Goal: Check status: Check status

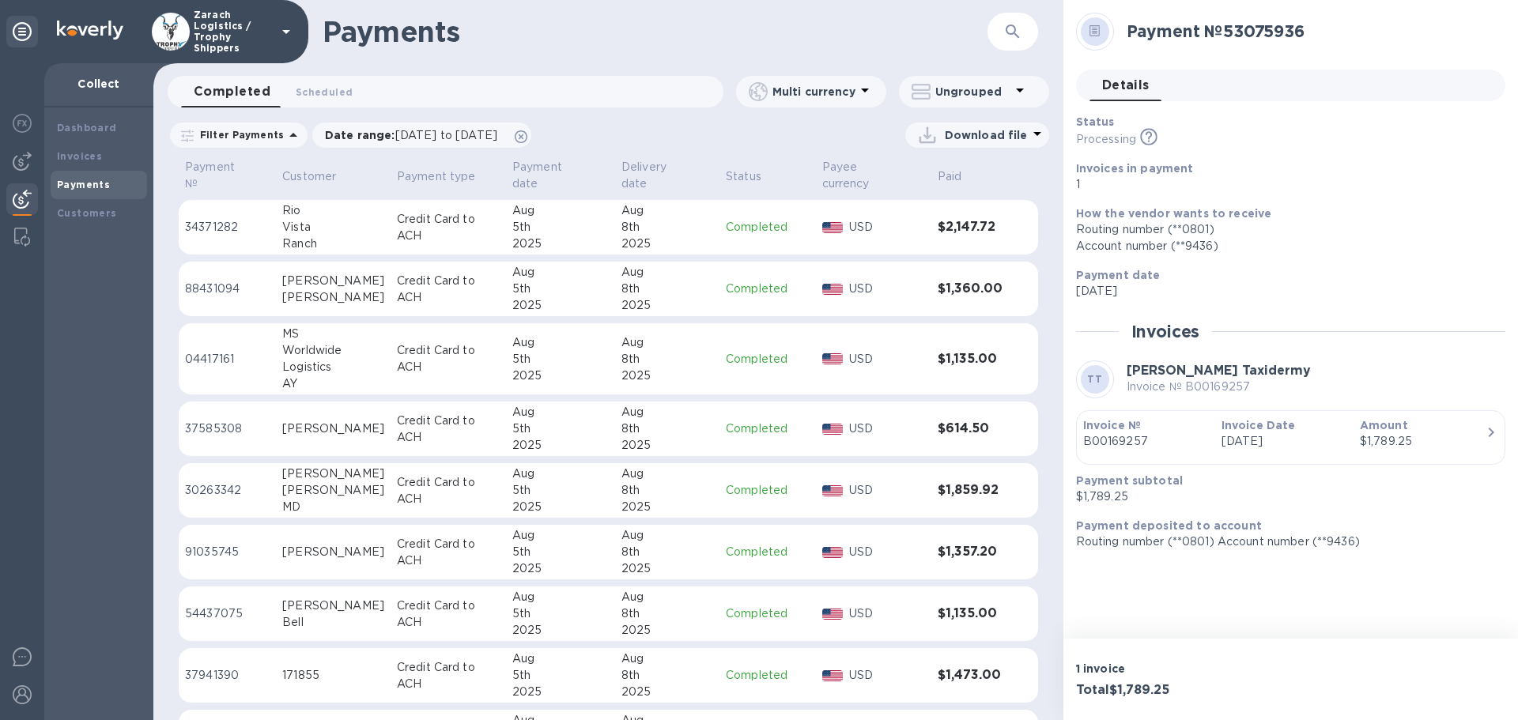
scroll to position [1417, 0]
click at [217, 605] on p "54437075" at bounding box center [227, 613] width 85 height 17
click at [207, 481] on p "30263342" at bounding box center [227, 489] width 85 height 17
click at [219, 605] on p "54437075" at bounding box center [227, 613] width 85 height 17
click at [217, 350] on p "04417161" at bounding box center [227, 358] width 85 height 17
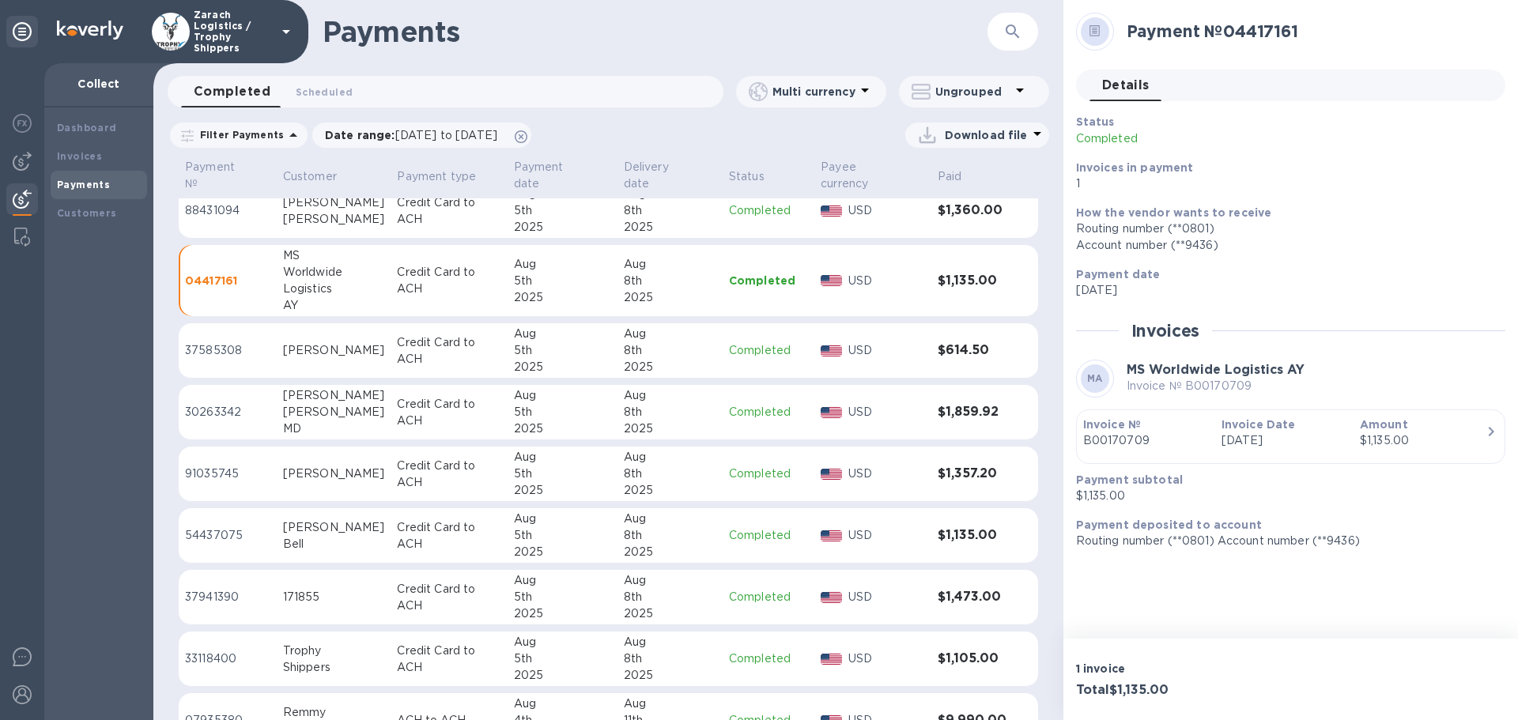
scroll to position [1575, 0]
click at [217, 587] on p "37941390" at bounding box center [227, 595] width 85 height 17
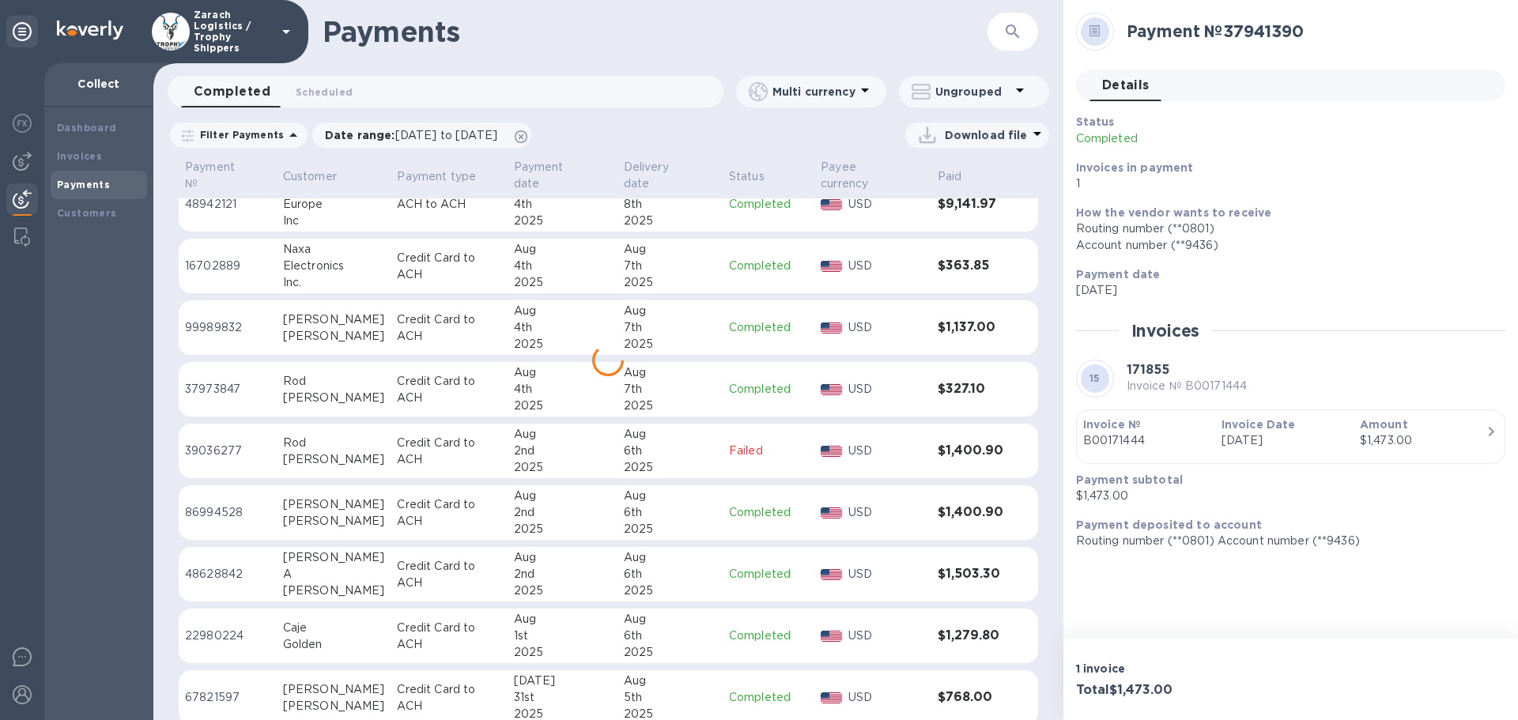
scroll to position [2650, 0]
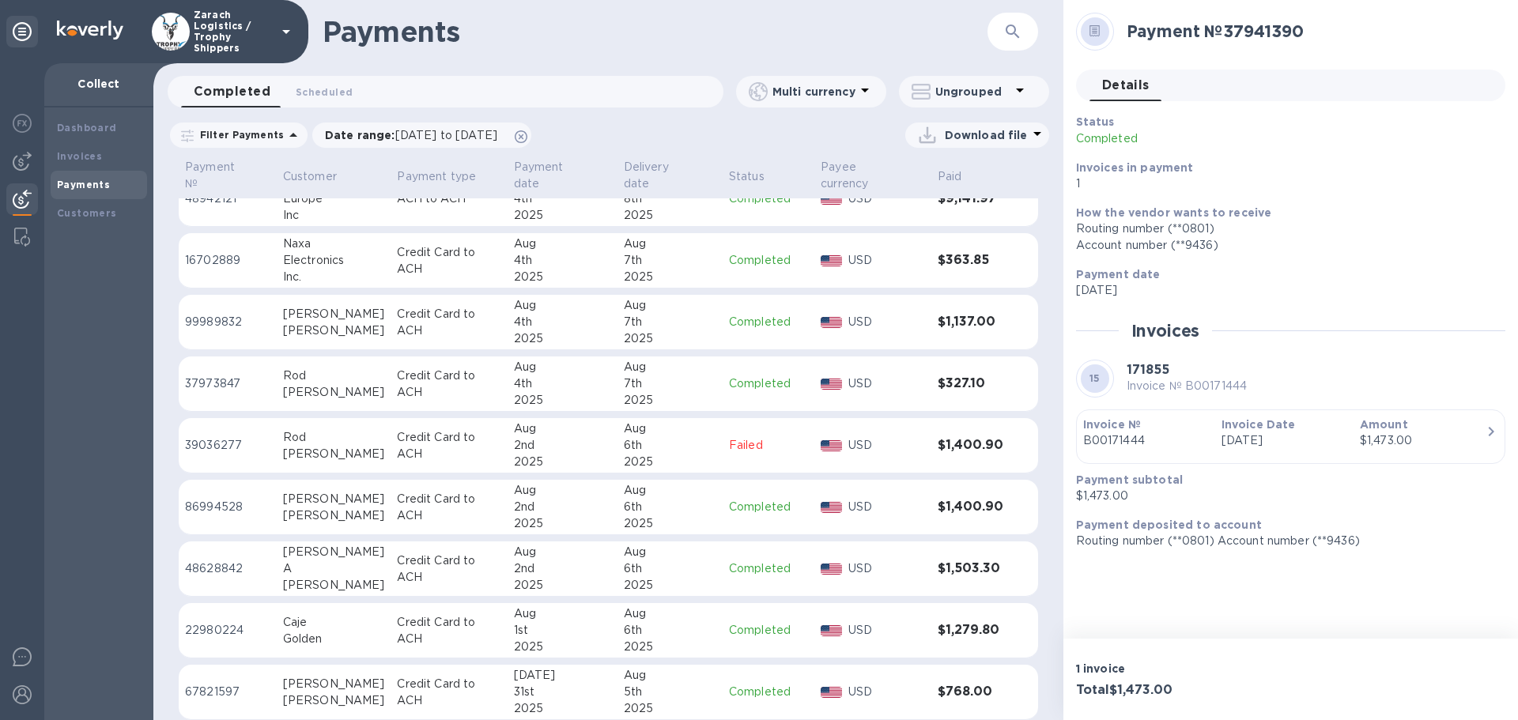
click at [217, 684] on p "67821597" at bounding box center [227, 692] width 85 height 17
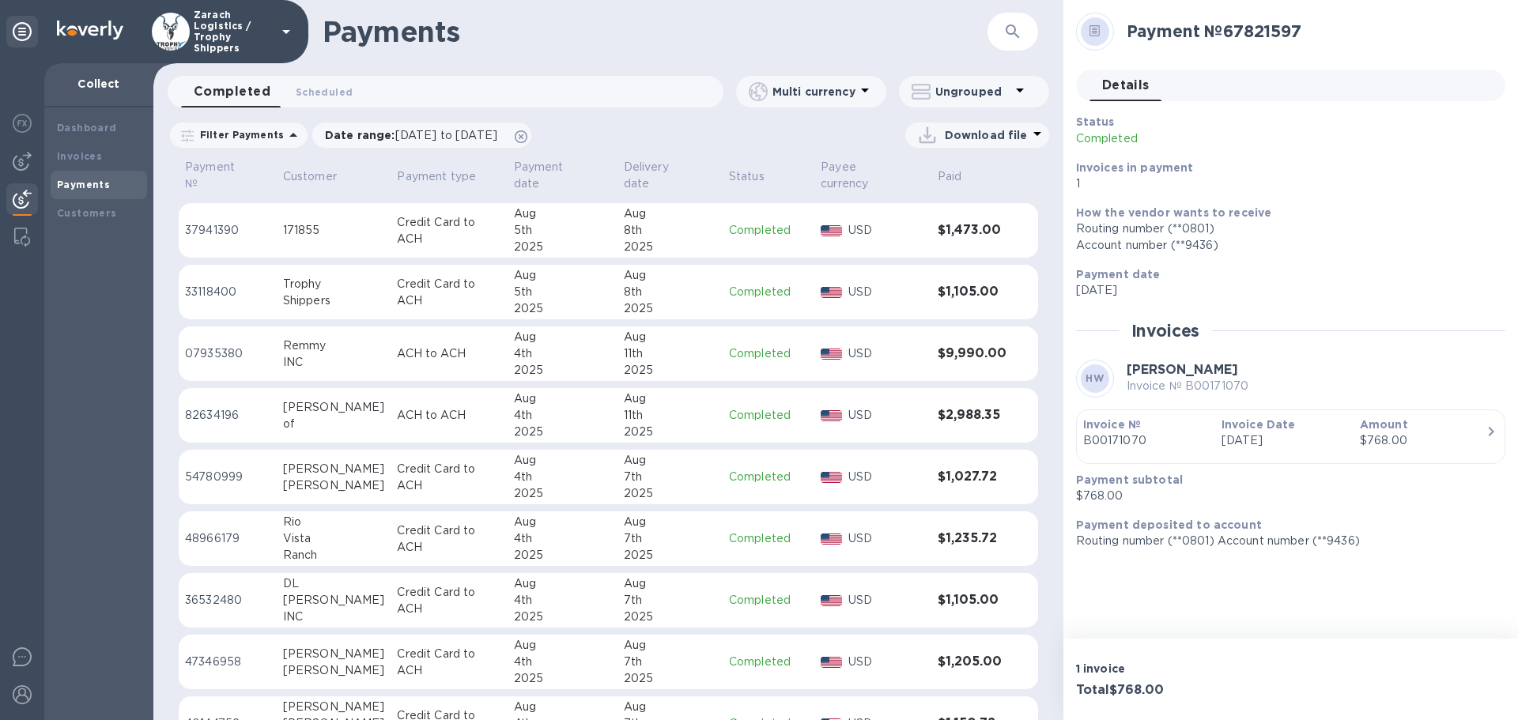
scroll to position [1938, 0]
drag, startPoint x: 230, startPoint y: 219, endPoint x: 208, endPoint y: 228, distance: 24.1
click at [227, 224] on p "37941390" at bounding box center [227, 232] width 85 height 17
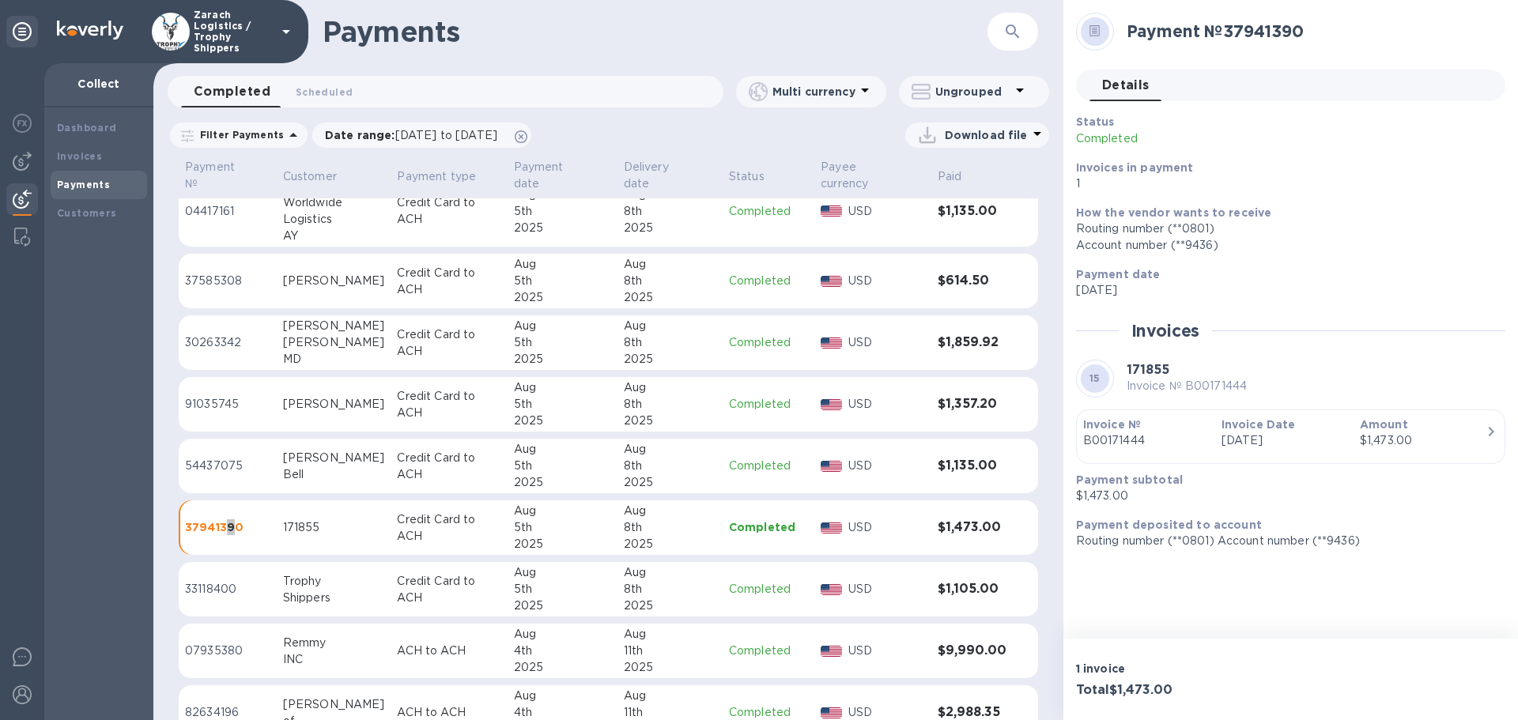
scroll to position [1622, 0]
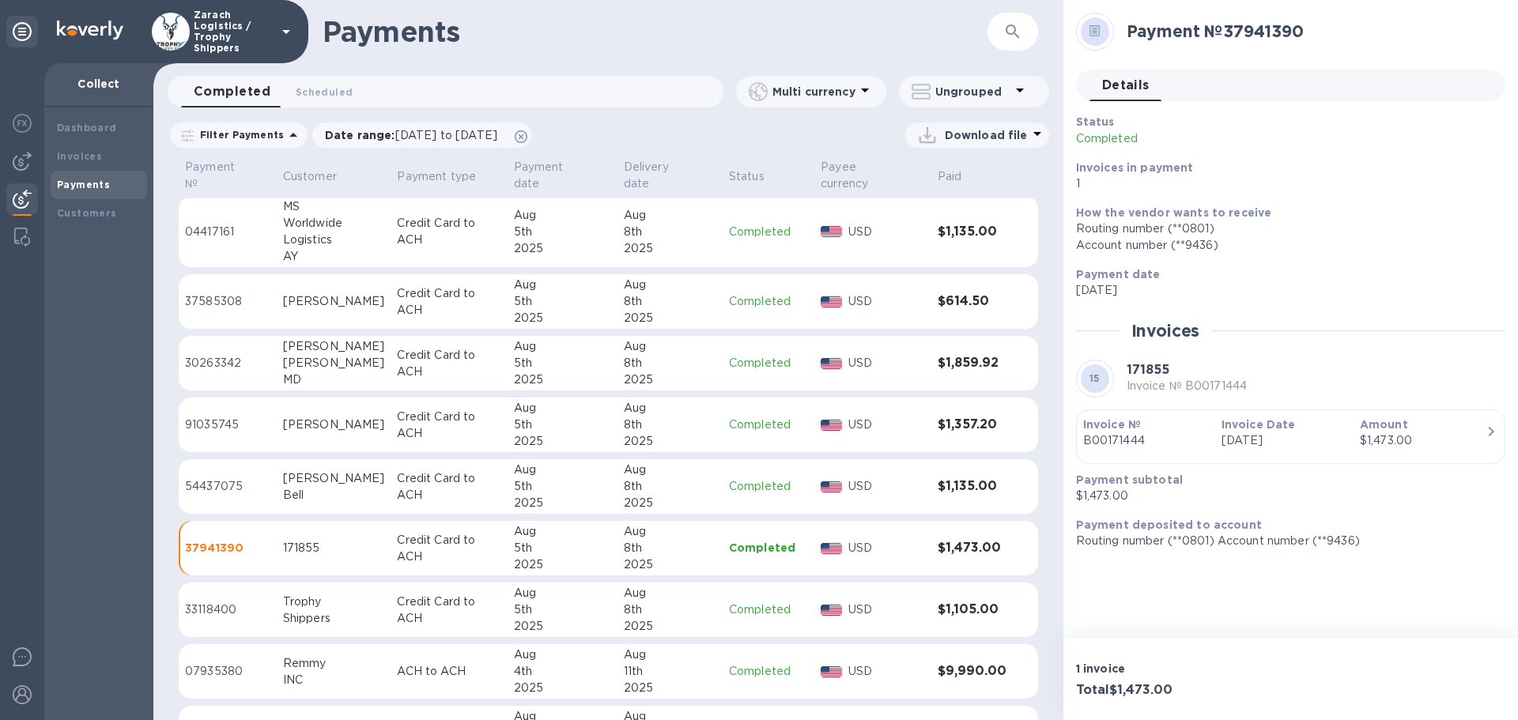
click at [225, 293] on p "37585308" at bounding box center [227, 301] width 85 height 17
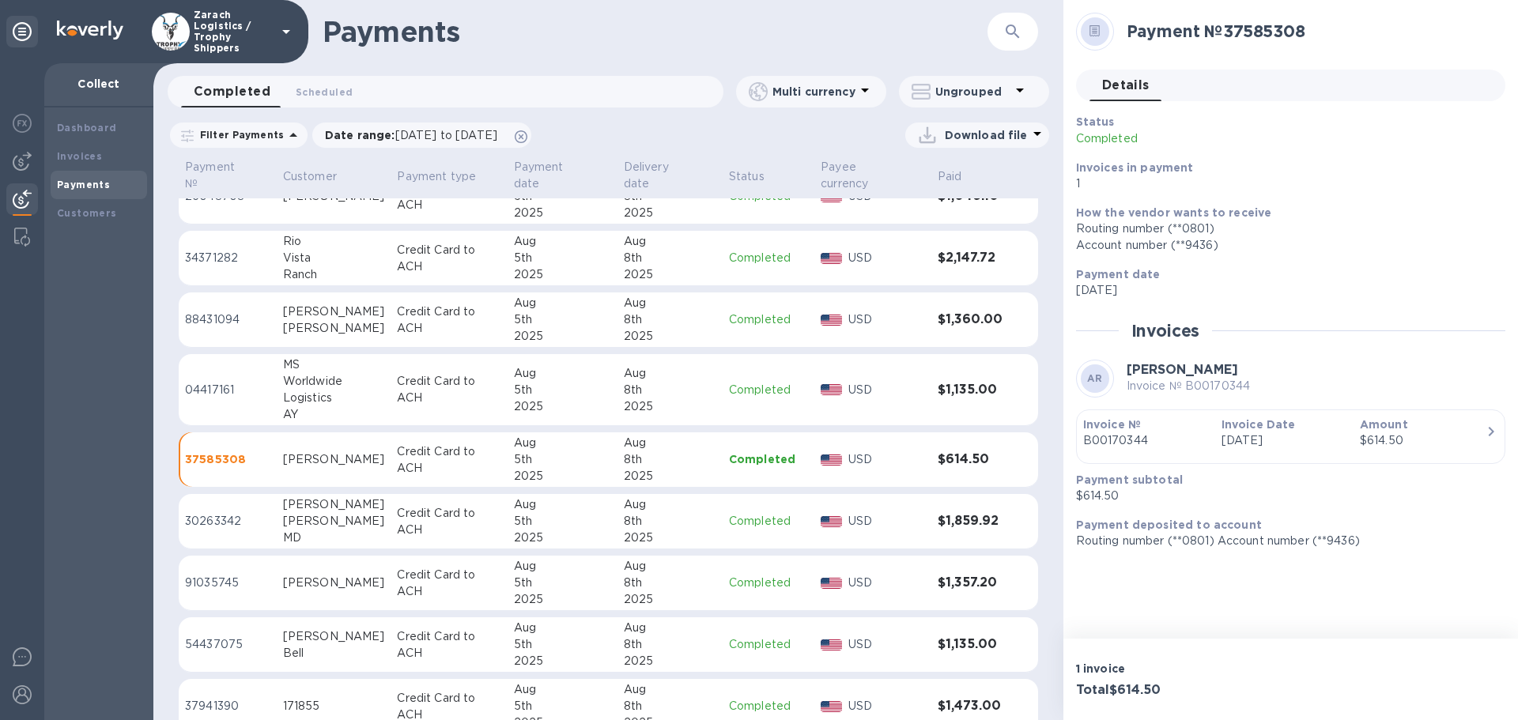
scroll to position [1385, 0]
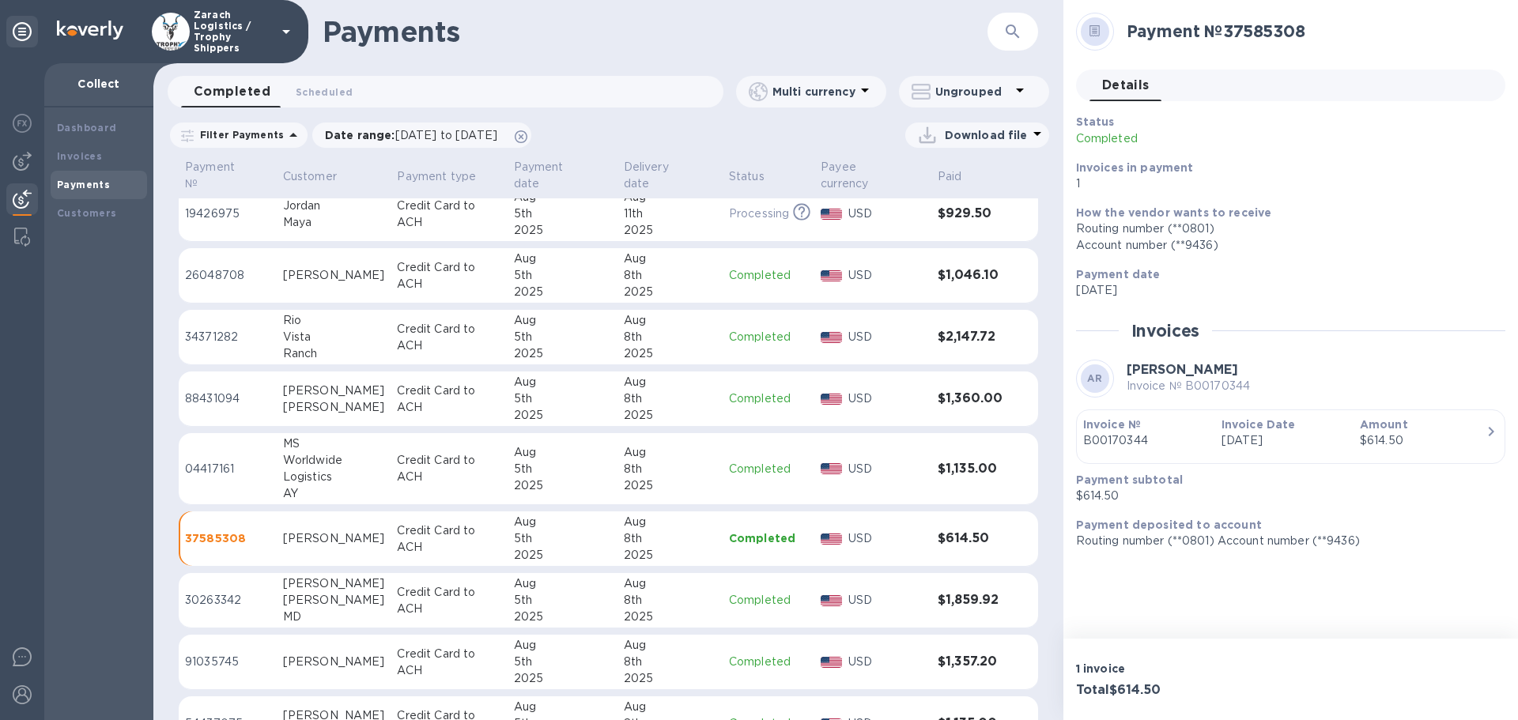
click at [228, 267] on p "26048708" at bounding box center [227, 275] width 85 height 17
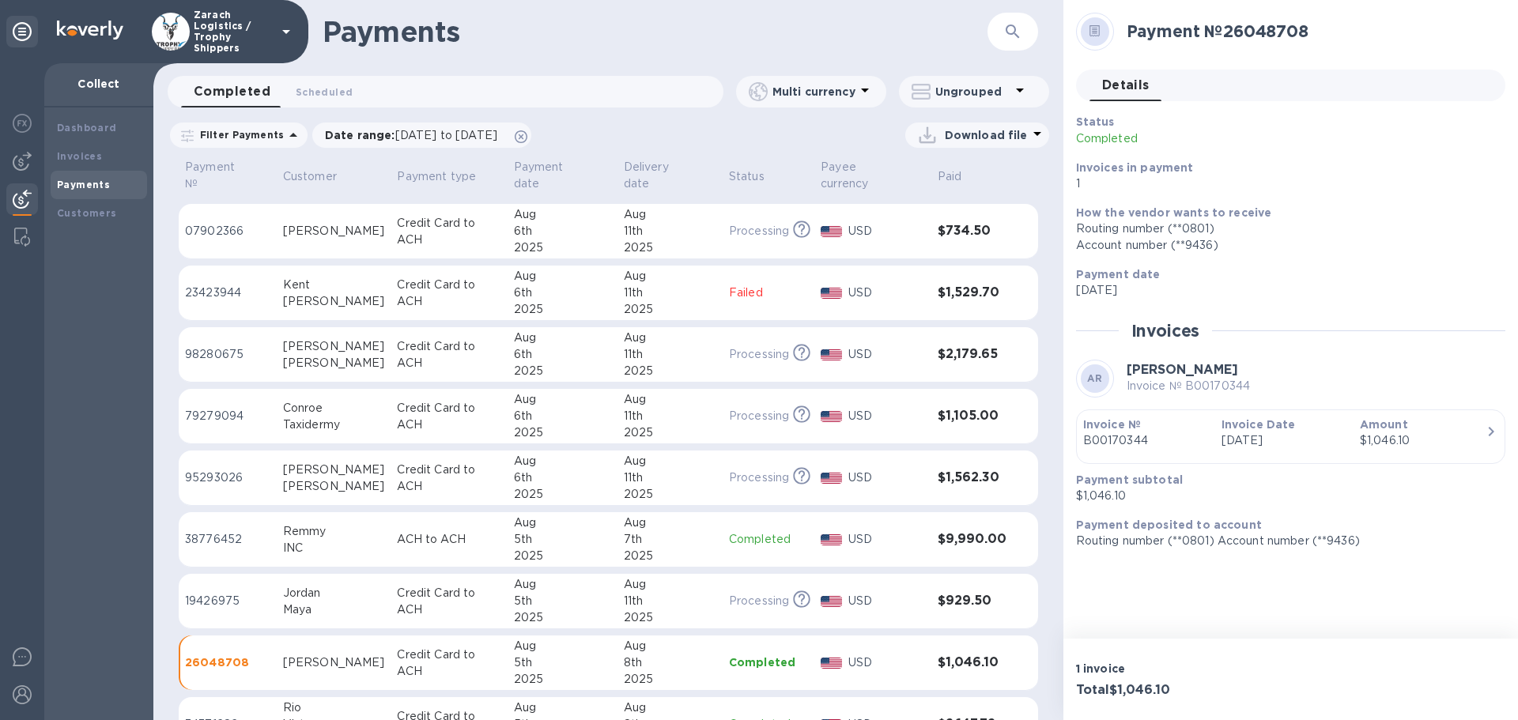
scroll to position [990, 0]
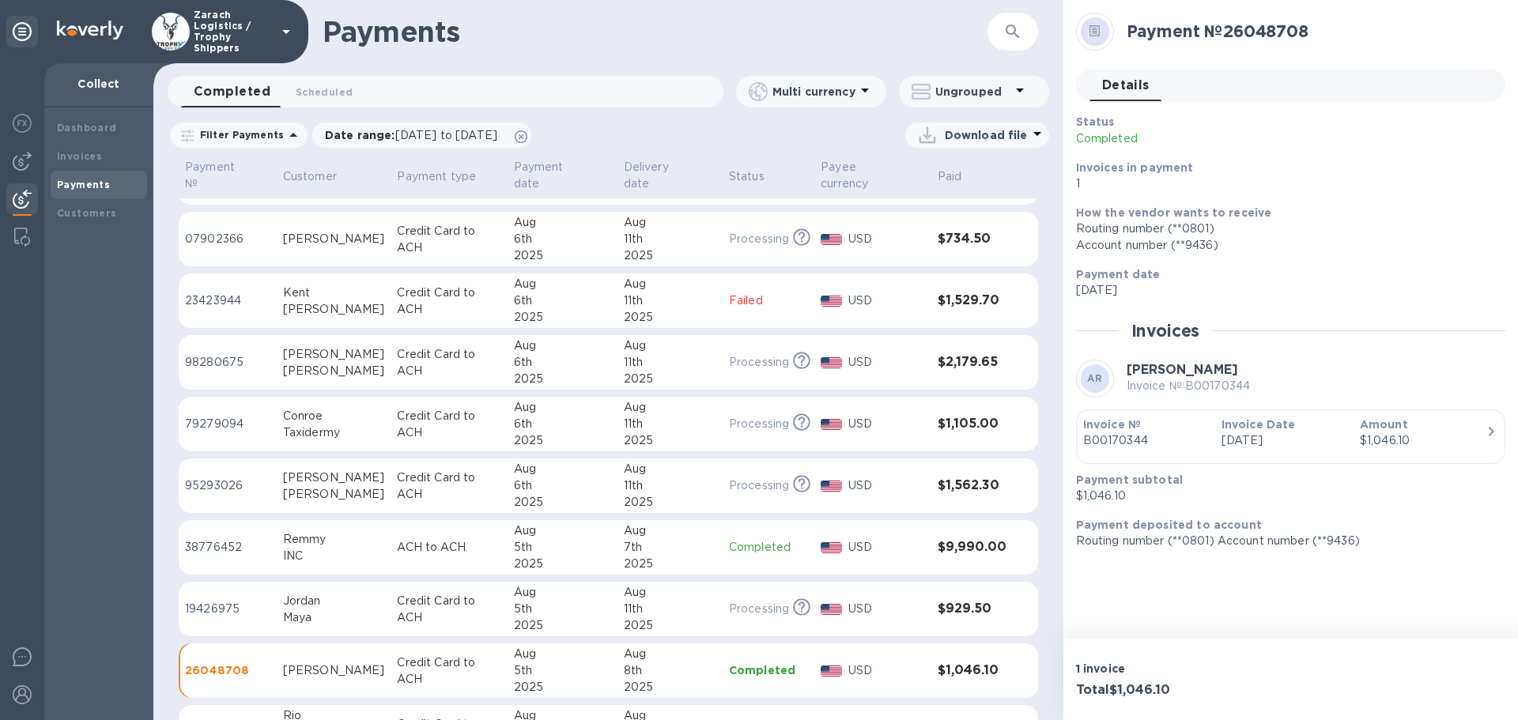
click at [227, 416] on p "79279094" at bounding box center [227, 424] width 85 height 17
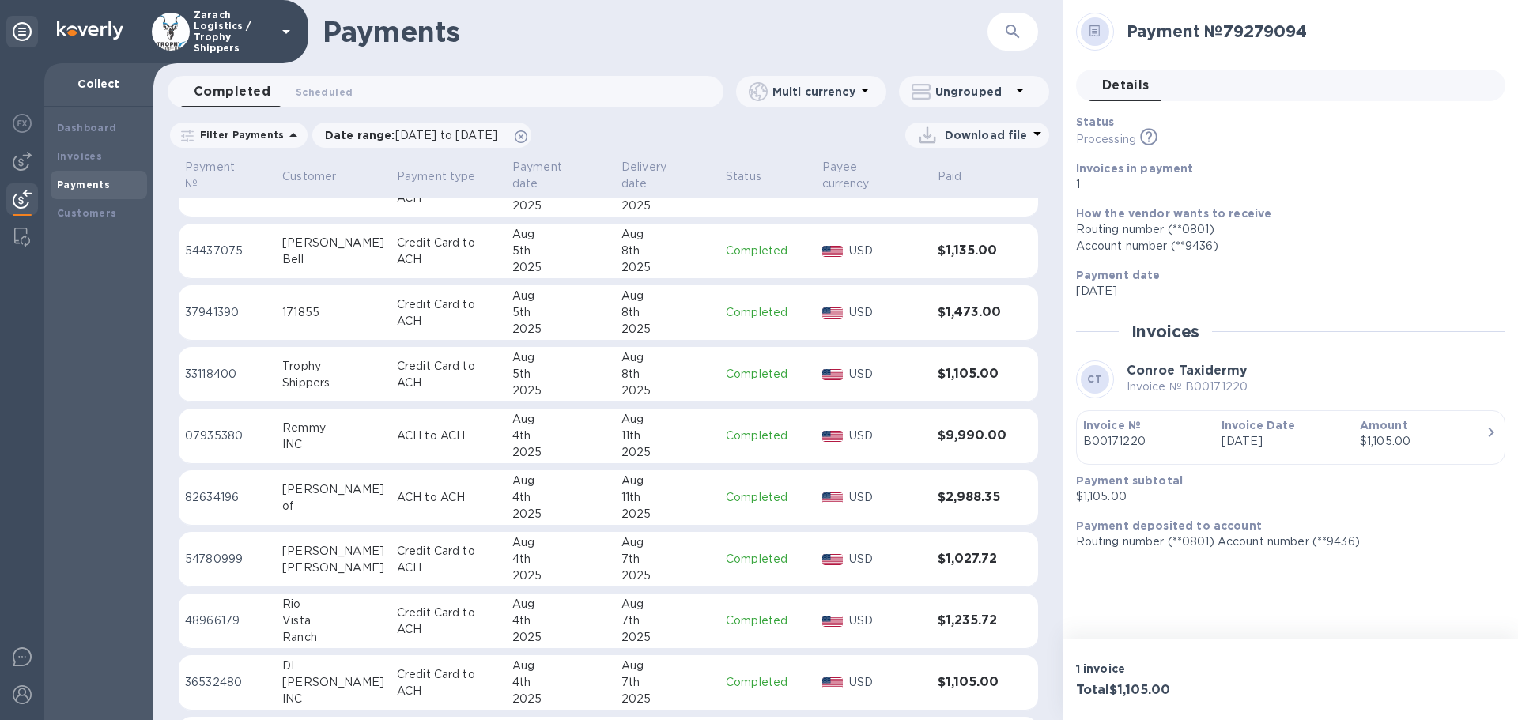
scroll to position [1859, 0]
click at [204, 364] on p "33118400" at bounding box center [227, 372] width 85 height 17
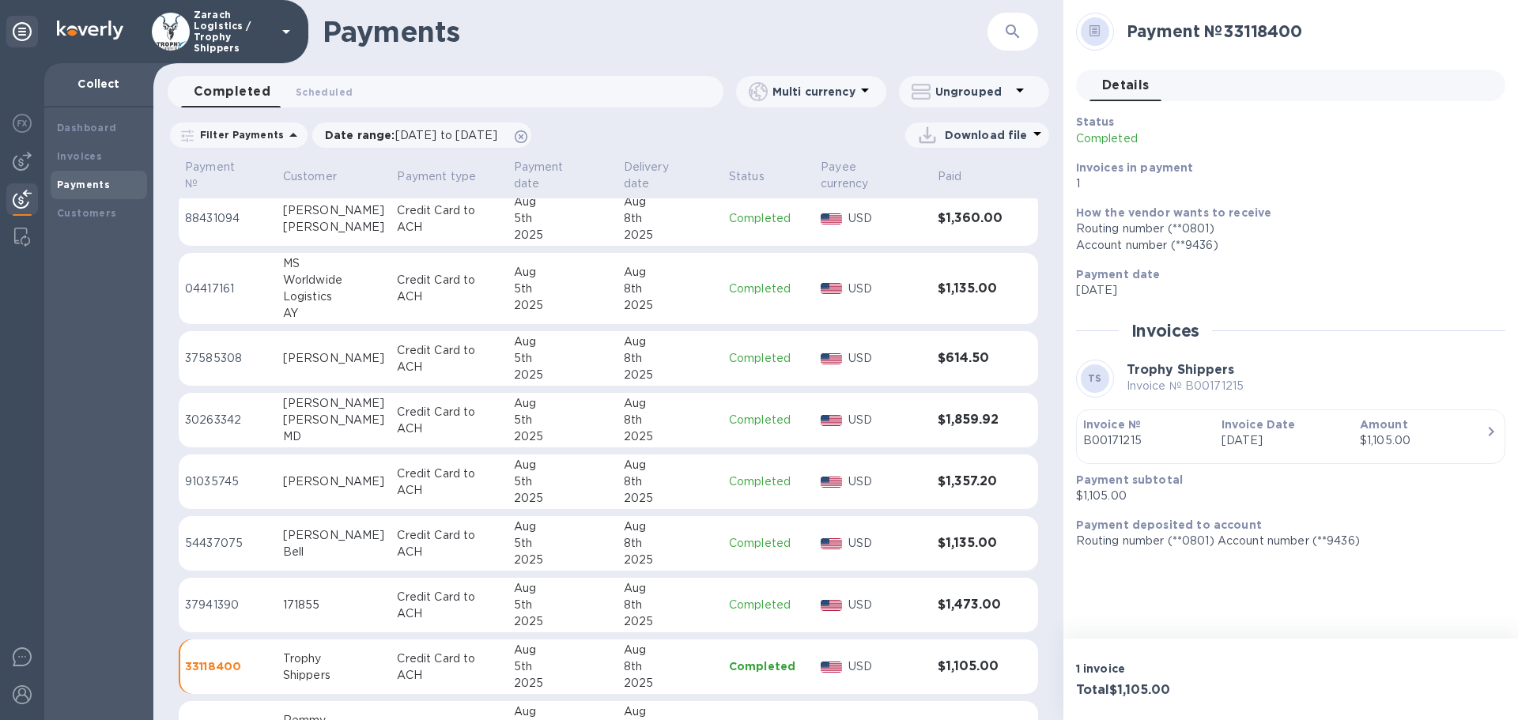
scroll to position [1543, 0]
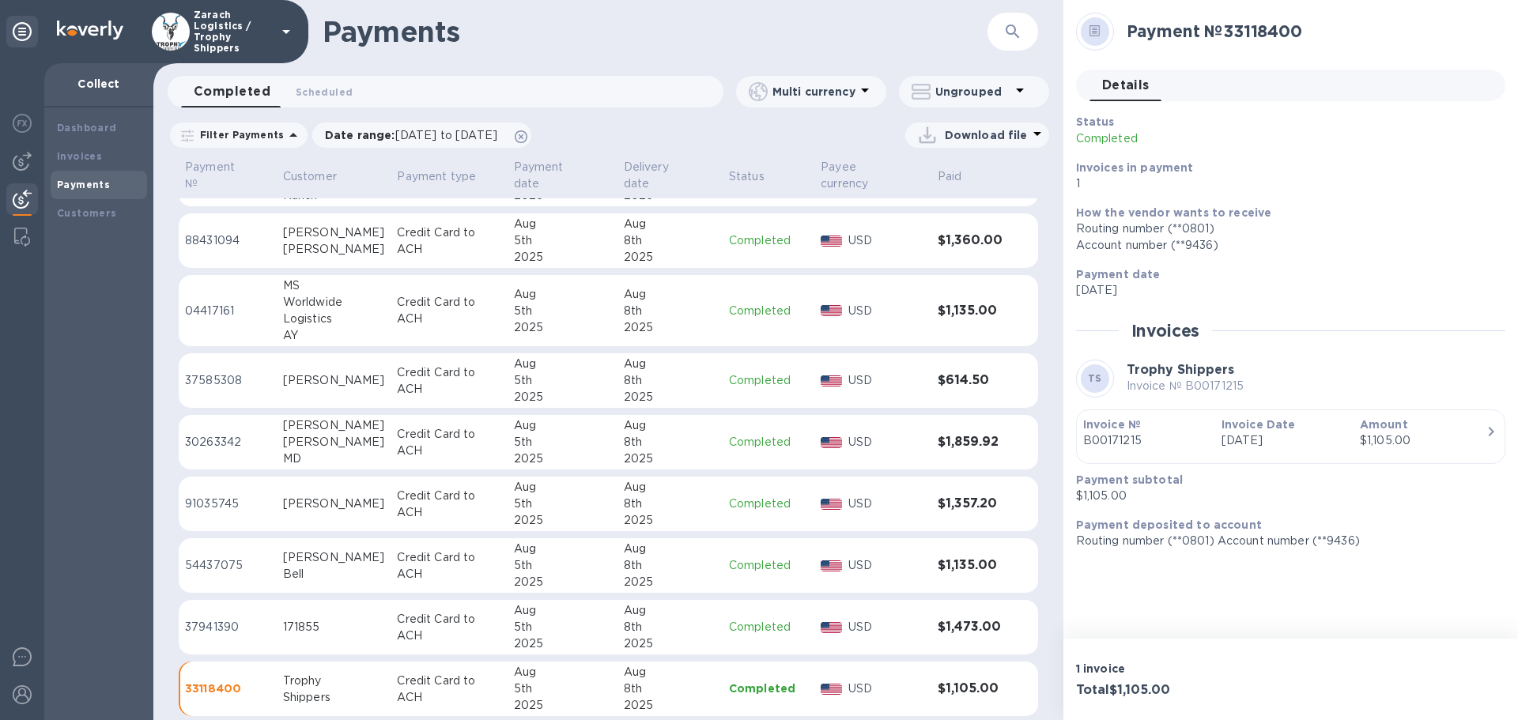
click at [213, 232] on p "88431094" at bounding box center [227, 240] width 85 height 17
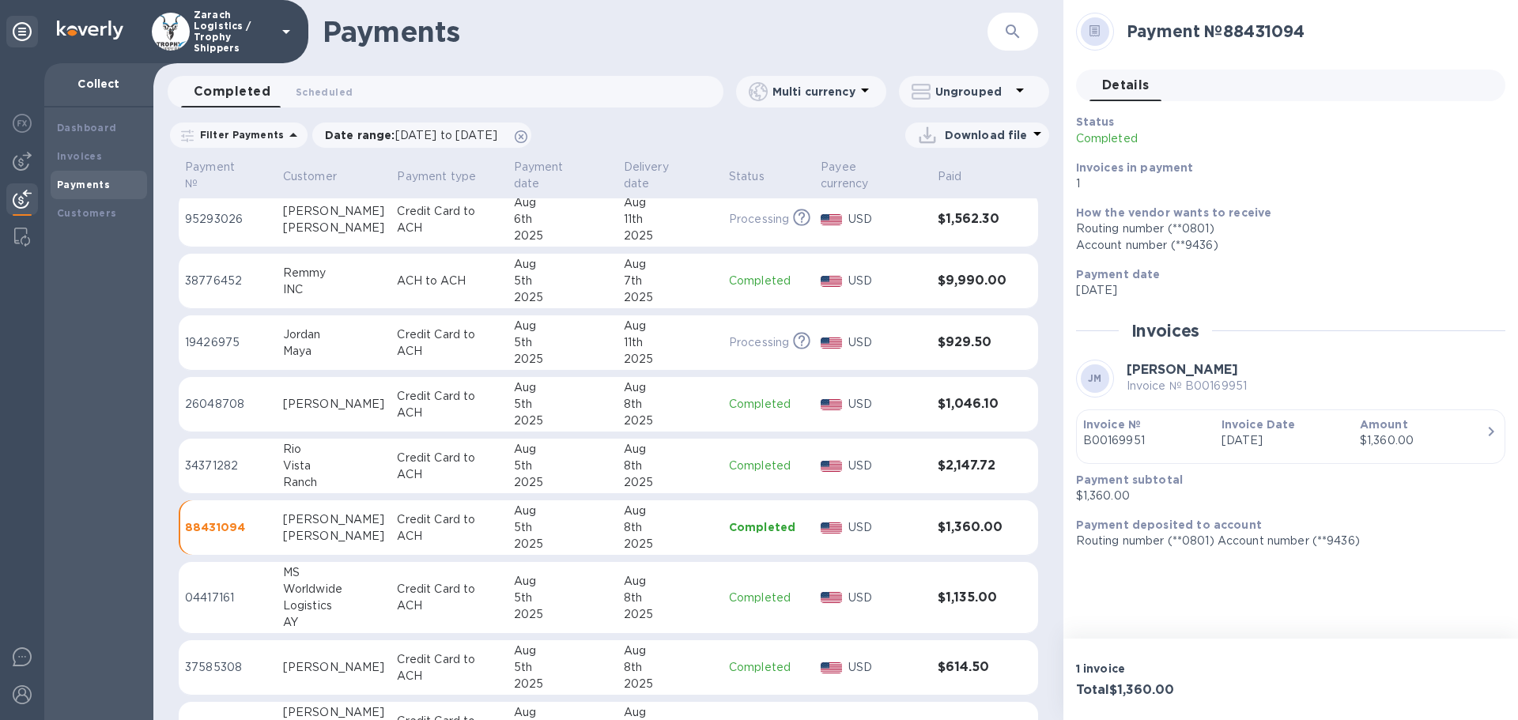
scroll to position [1227, 0]
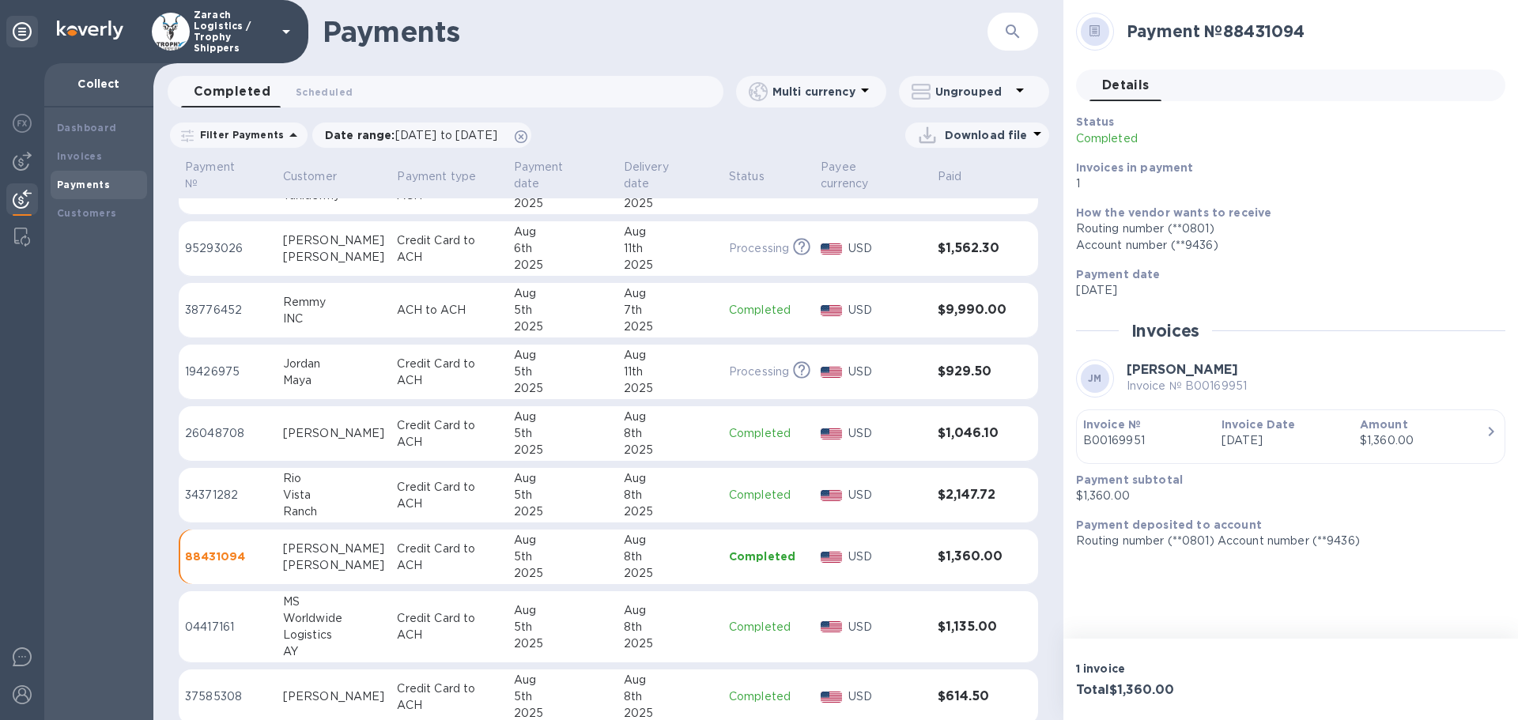
click at [206, 487] on p "34371282" at bounding box center [227, 495] width 85 height 17
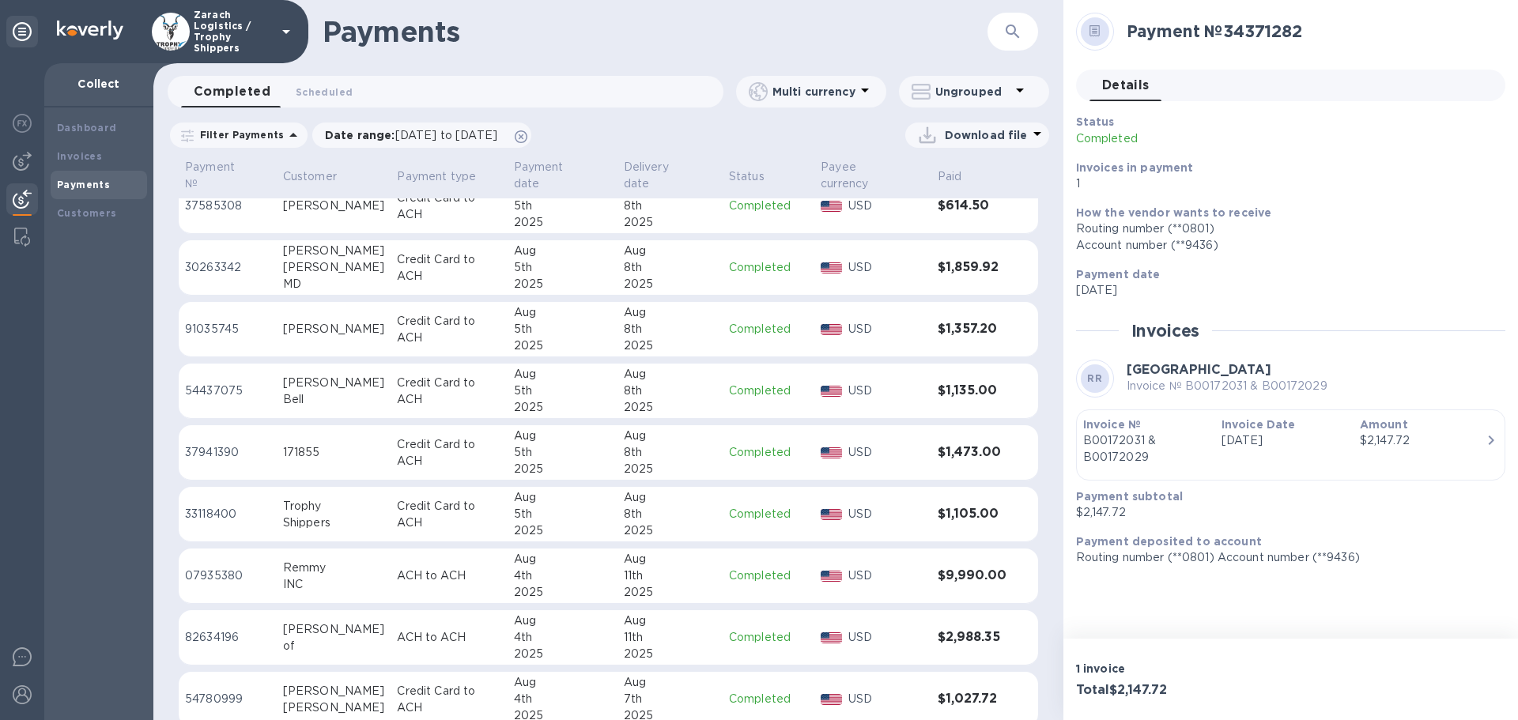
scroll to position [1780, 0]
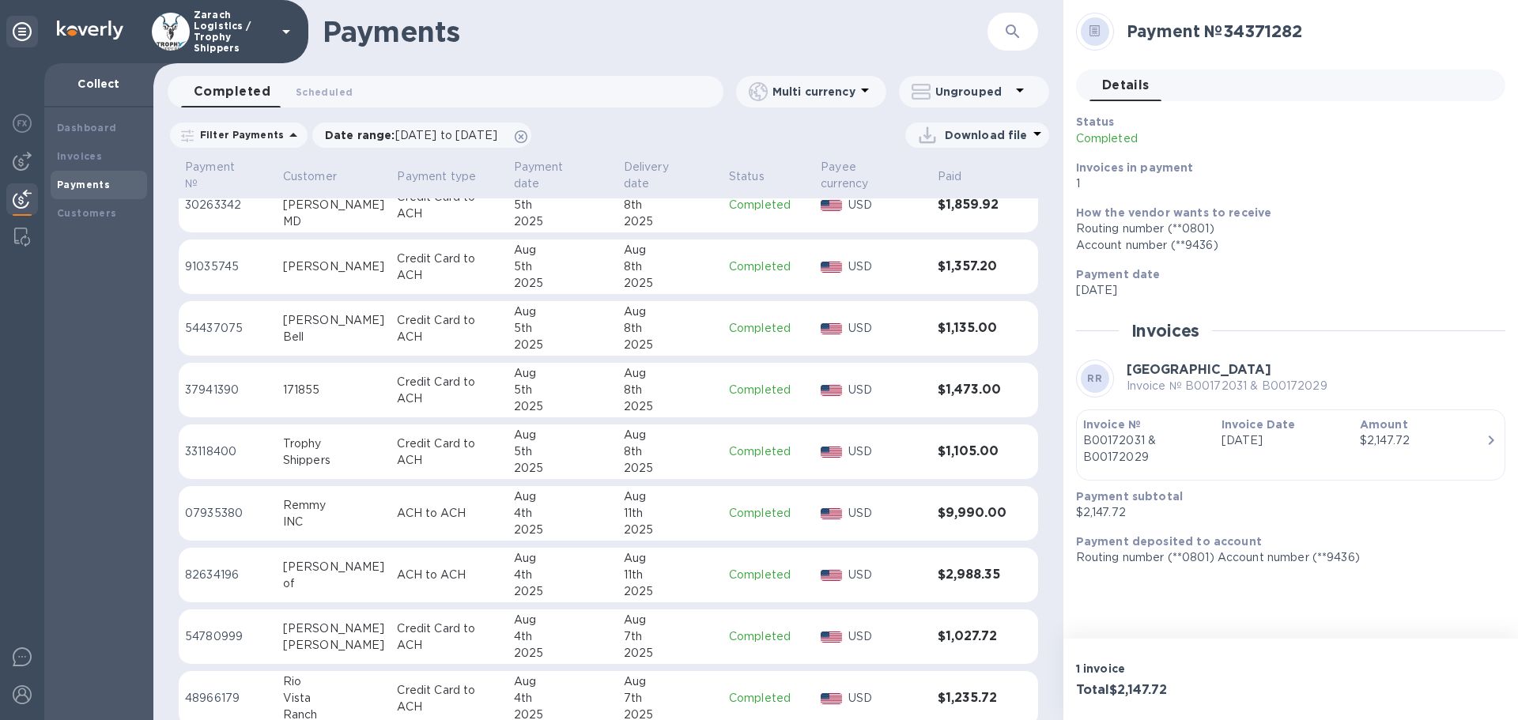
click at [221, 567] on p "82634196" at bounding box center [227, 575] width 85 height 17
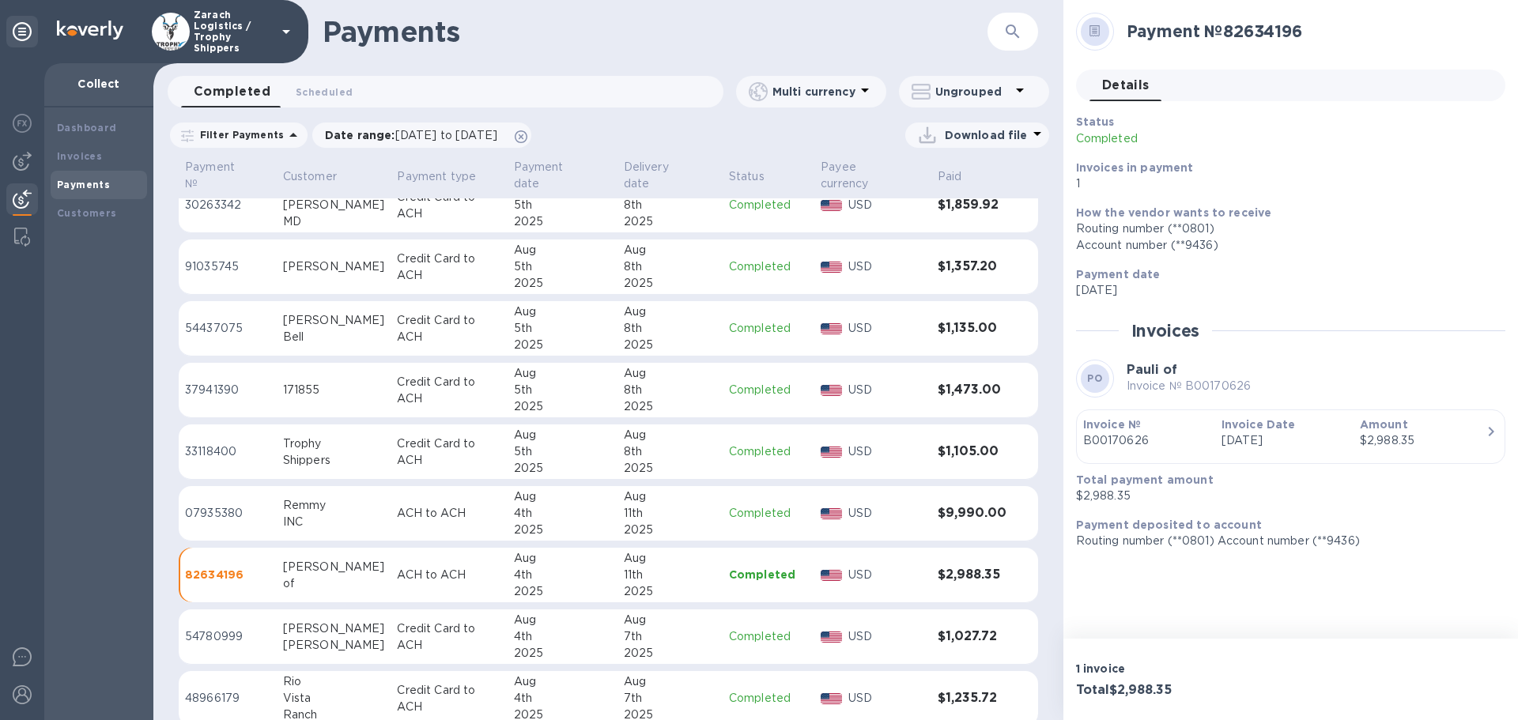
scroll to position [1701, 0]
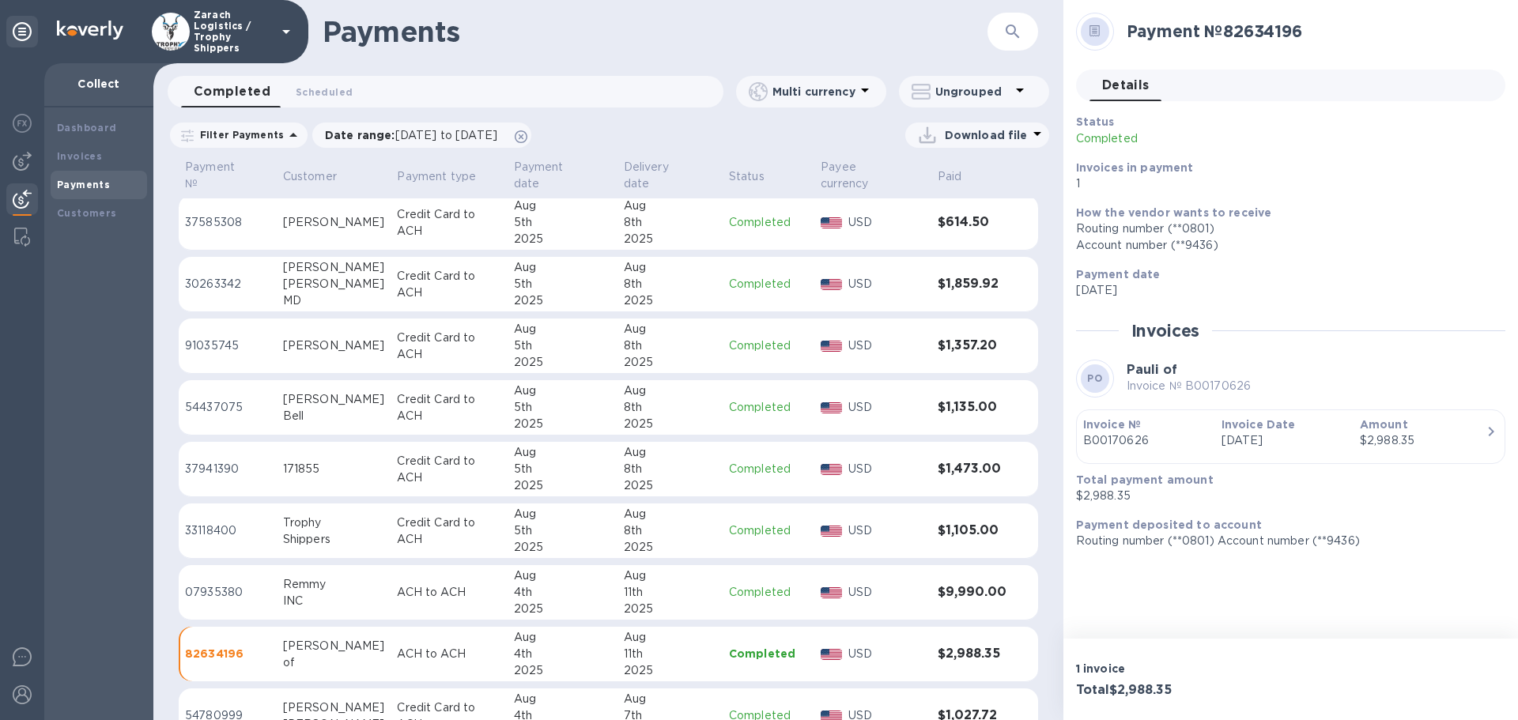
click at [209, 338] on p "91035745" at bounding box center [227, 346] width 85 height 17
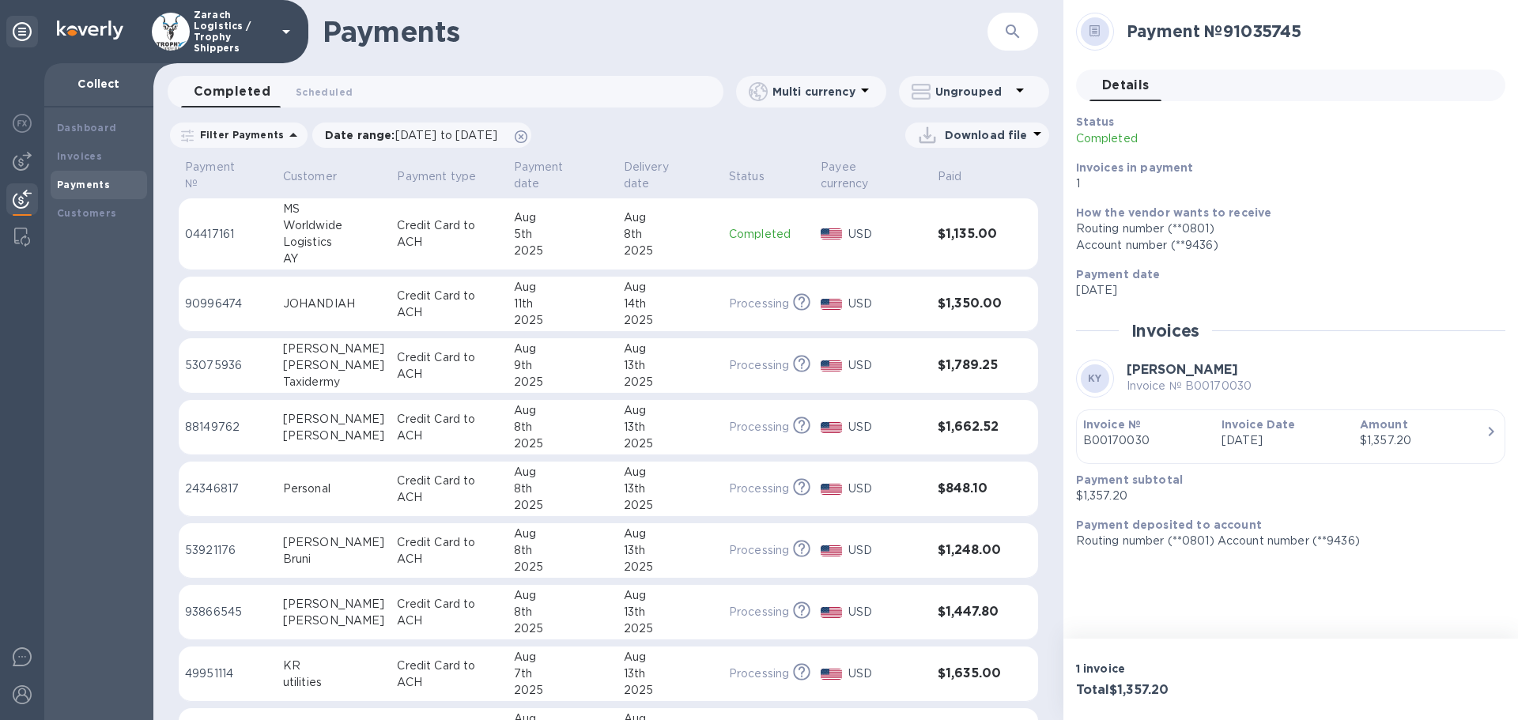
click at [219, 296] on p "90996474" at bounding box center [227, 304] width 85 height 17
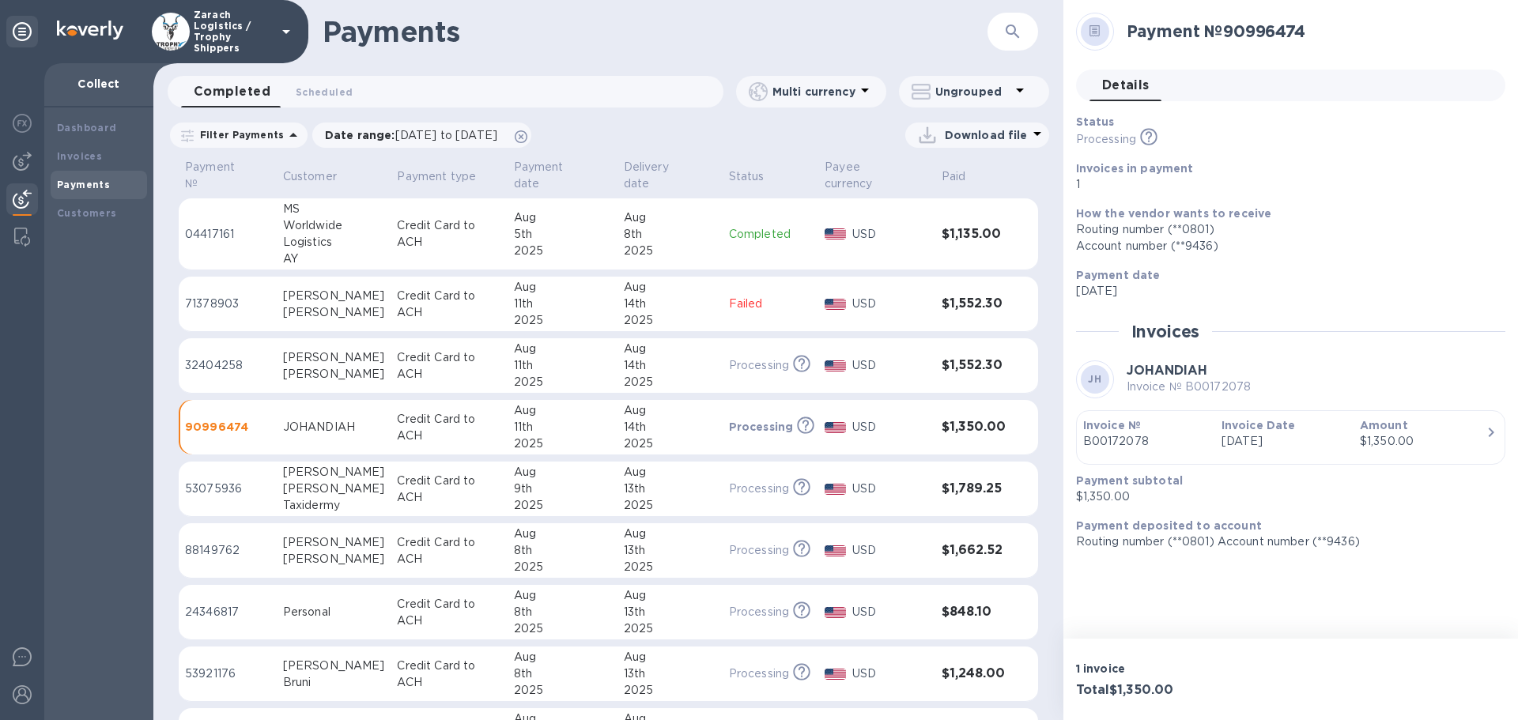
click at [227, 296] on p "71378903" at bounding box center [227, 304] width 85 height 17
click at [212, 357] on p "32404258" at bounding box center [227, 365] width 85 height 17
